Goal: Find specific page/section: Find specific page/section

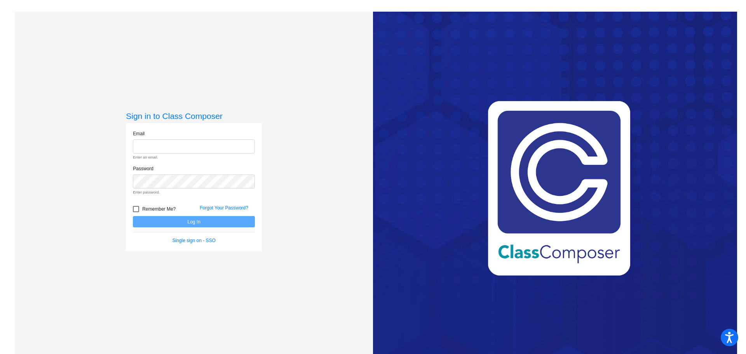
type input "[EMAIL_ADDRESS][DOMAIN_NAME]"
click at [187, 220] on form "Email [EMAIL_ADDRESS][DOMAIN_NAME] Enter an email. Password Enter password. Rem…" at bounding box center [194, 187] width 122 height 114
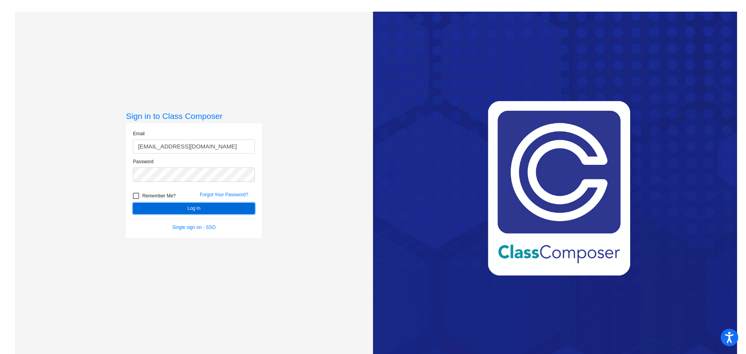
click at [190, 205] on button "Log In" at bounding box center [194, 208] width 122 height 11
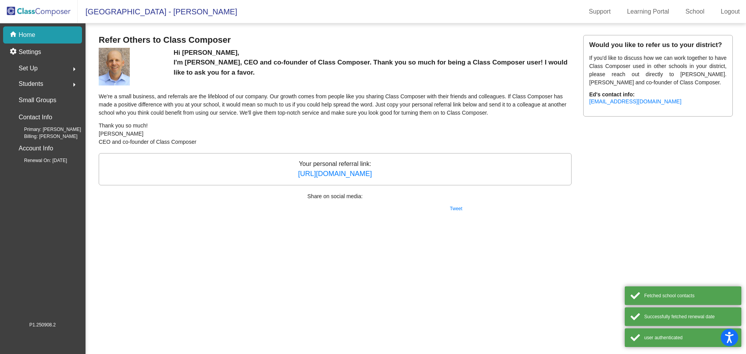
click at [56, 14] on img at bounding box center [39, 11] width 78 height 23
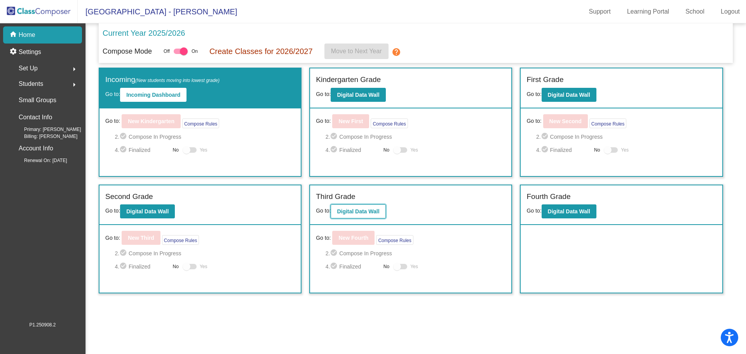
click at [360, 212] on b "Digital Data Wall" at bounding box center [358, 211] width 42 height 6
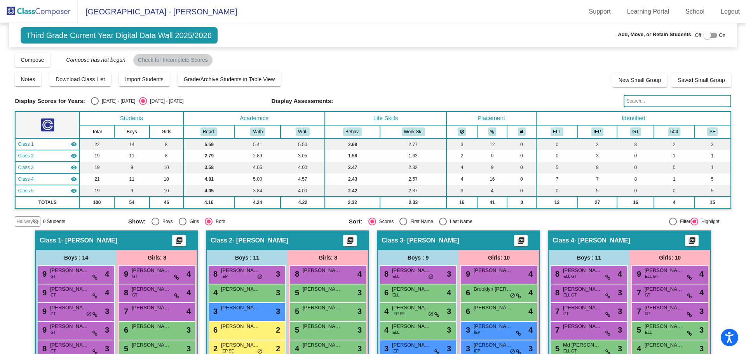
click at [30, 12] on img at bounding box center [39, 11] width 78 height 23
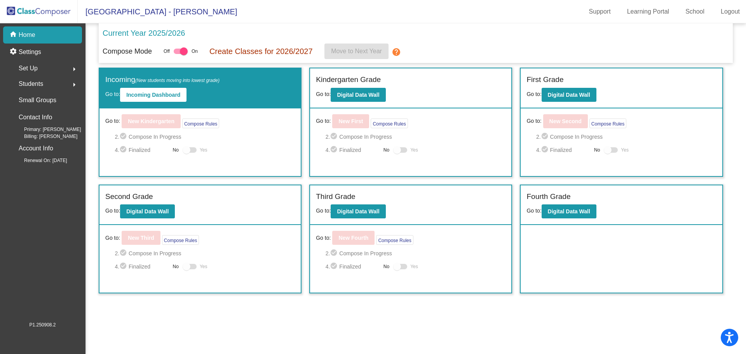
click at [71, 69] on mat-icon "arrow_right" at bounding box center [74, 68] width 9 height 9
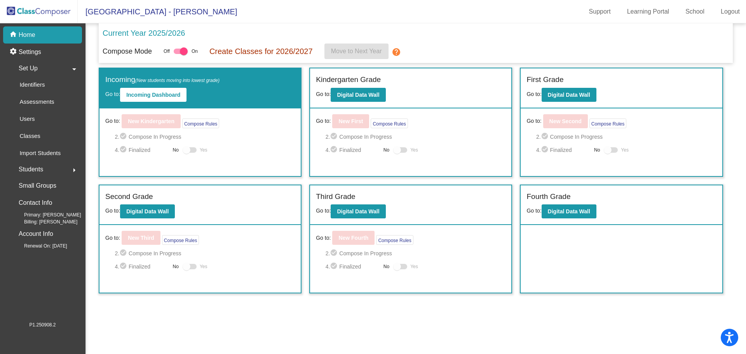
click at [55, 171] on div "Students arrow_right" at bounding box center [45, 170] width 74 height 16
click at [41, 130] on p "Archived Students" at bounding box center [42, 134] width 47 height 9
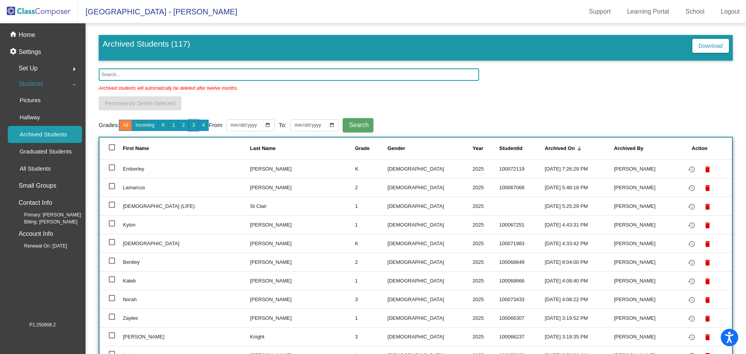
click at [193, 122] on button "3" at bounding box center [193, 125] width 10 height 11
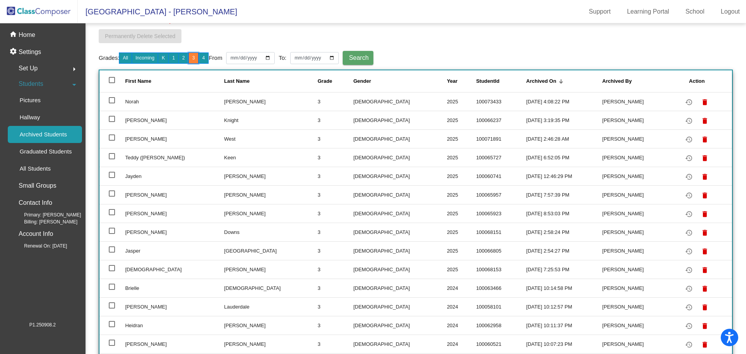
scroll to position [78, 0]
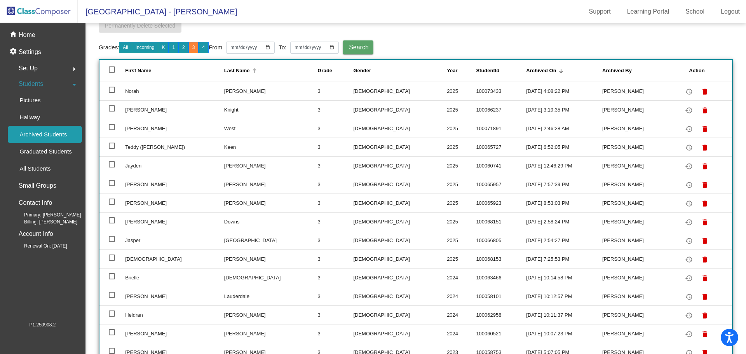
click at [224, 69] on div "Last Name" at bounding box center [237, 71] width 26 height 8
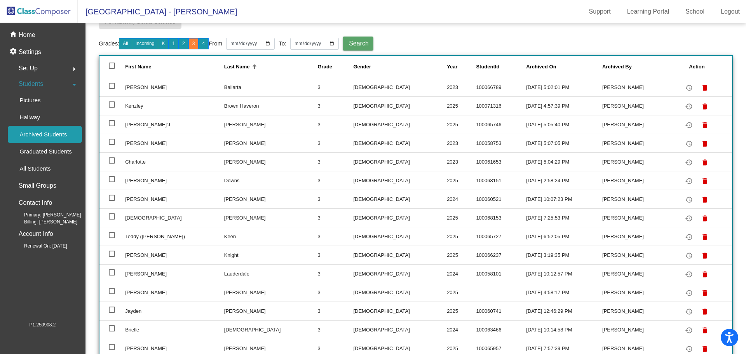
scroll to position [0, 0]
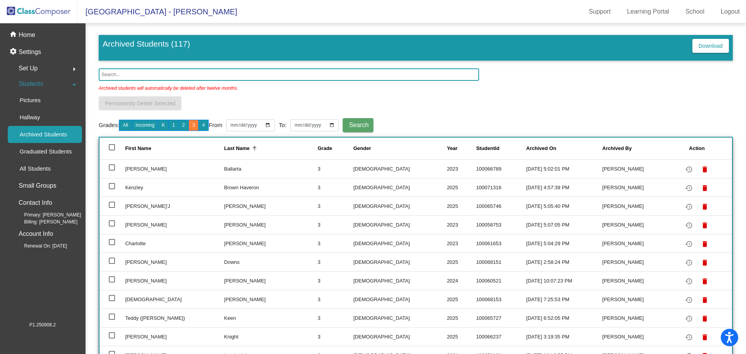
click at [60, 7] on img at bounding box center [39, 11] width 78 height 23
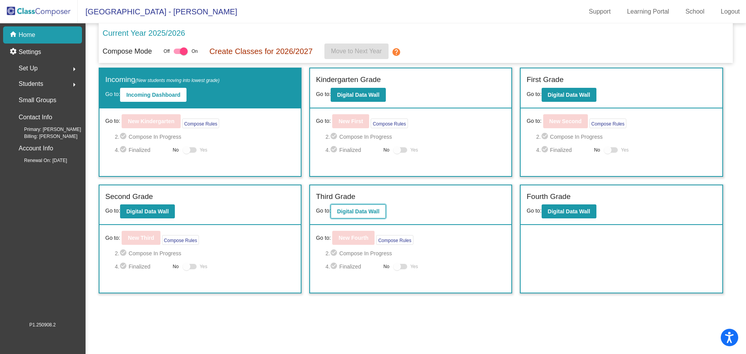
click at [358, 214] on b "Digital Data Wall" at bounding box center [358, 211] width 42 height 6
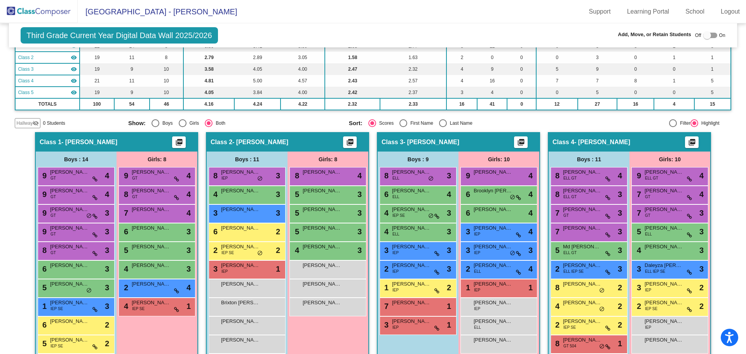
scroll to position [155, 0]
